Goal: Find contact information: Find contact information

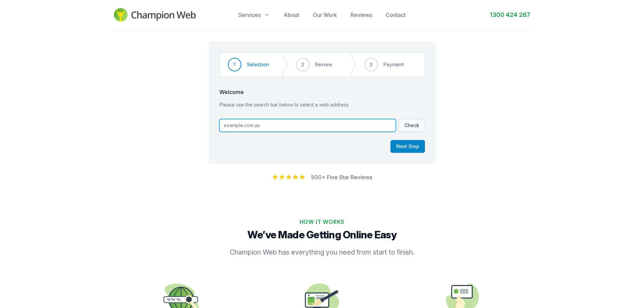
click at [268, 124] on input "text" at bounding box center [307, 125] width 176 height 13
type input "[DOMAIN_NAME]"
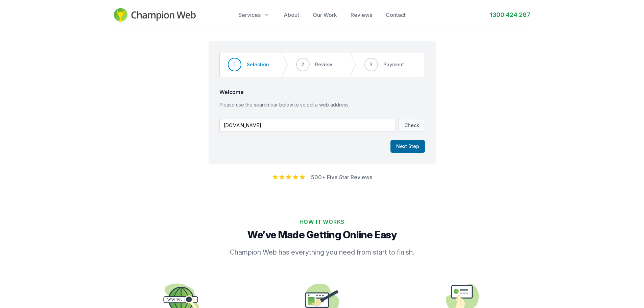
click at [423, 145] on button "Next Step" at bounding box center [407, 146] width 34 height 13
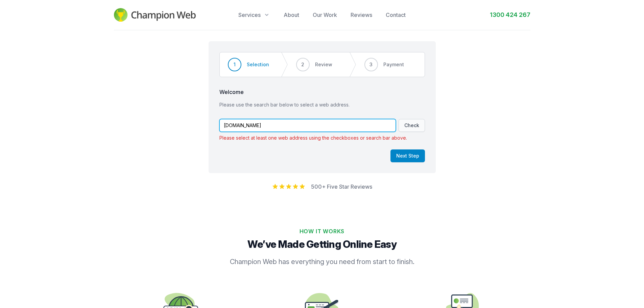
click at [300, 129] on input "[DOMAIN_NAME]" at bounding box center [307, 125] width 176 height 13
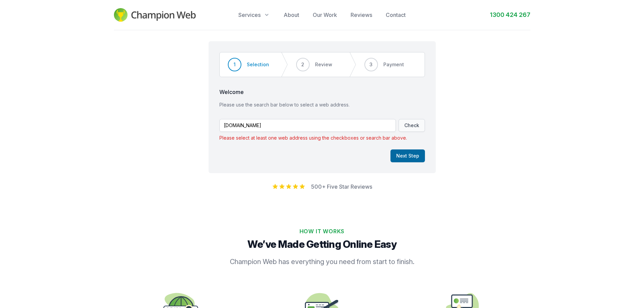
click at [405, 151] on button "Next Step" at bounding box center [407, 155] width 34 height 13
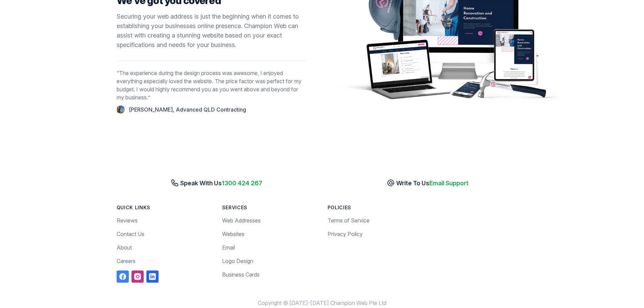
scroll to position [743, 0]
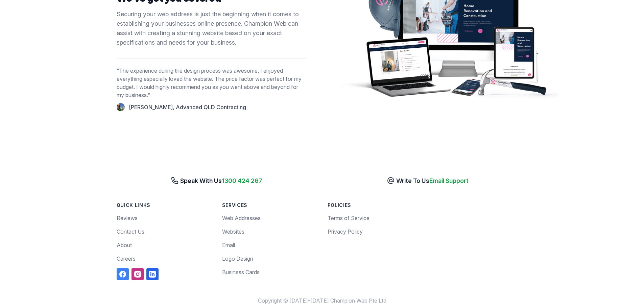
click at [240, 177] on span "1300 424 267" at bounding box center [242, 180] width 41 height 7
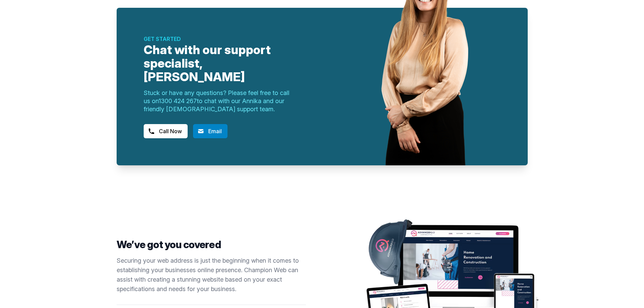
scroll to position [439, 0]
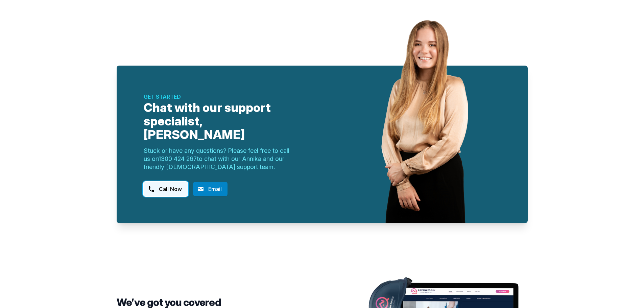
click at [178, 182] on link "Call Now" at bounding box center [166, 189] width 44 height 14
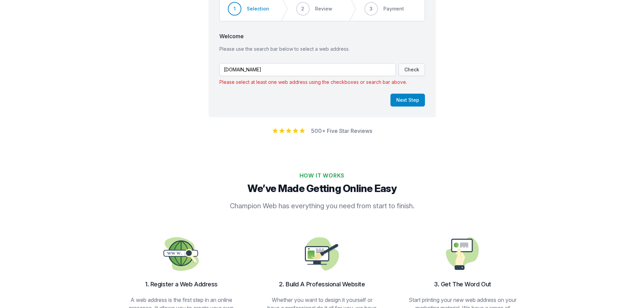
scroll to position [0, 0]
